Goal: Find specific page/section: Find specific page/section

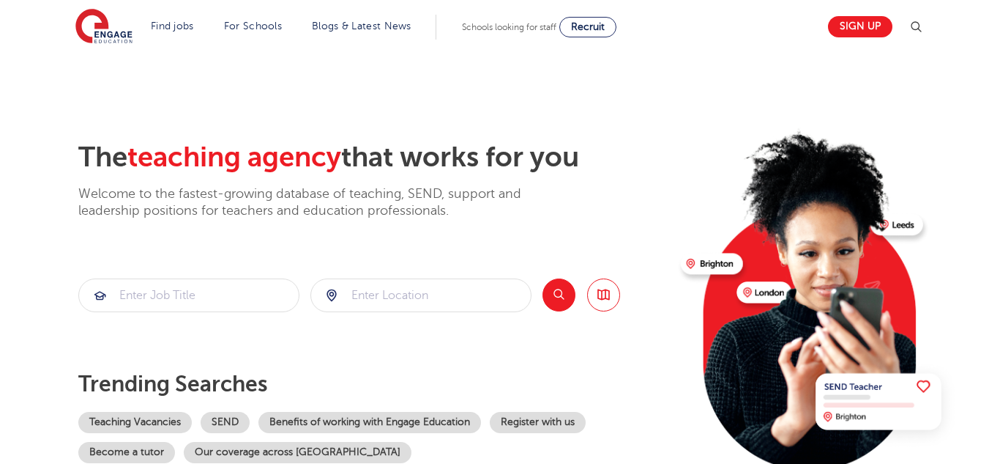
scroll to position [1, 0]
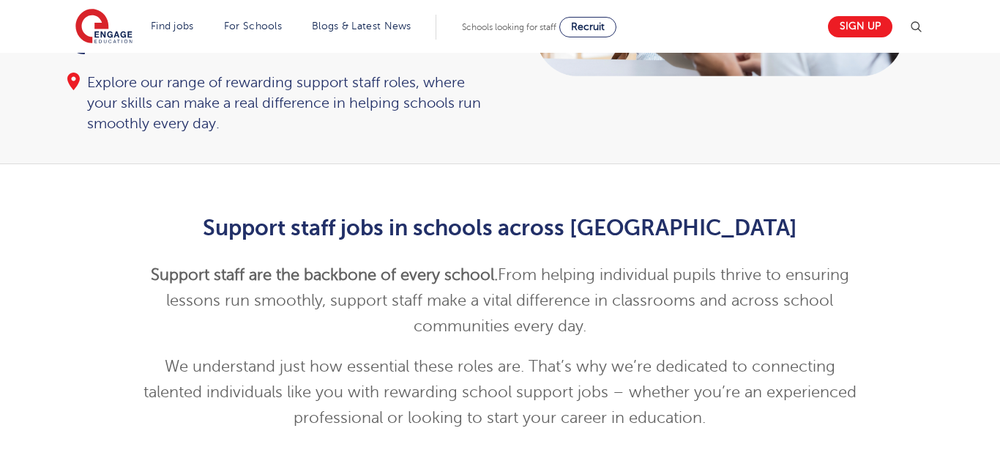
scroll to position [260, 0]
click at [334, 265] on strong "Support staff are the backbone of every school." at bounding box center [324, 274] width 347 height 18
